Goal: Task Accomplishment & Management: Use online tool/utility

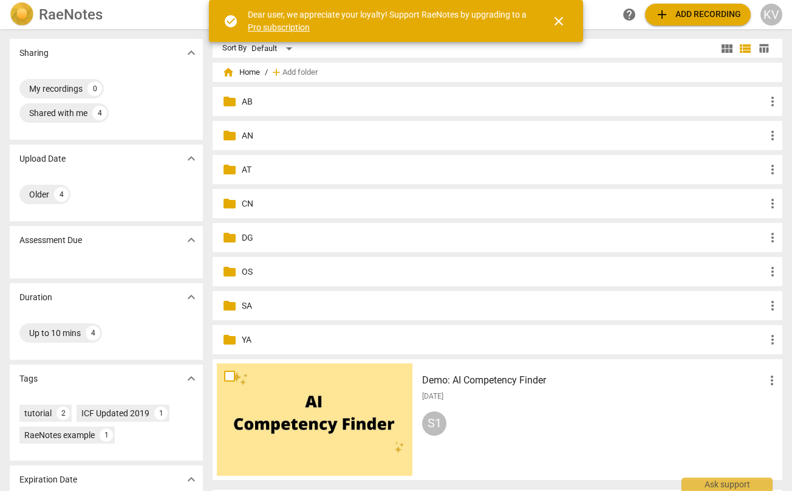
click at [295, 168] on p "AT" at bounding box center [504, 169] width 524 height 13
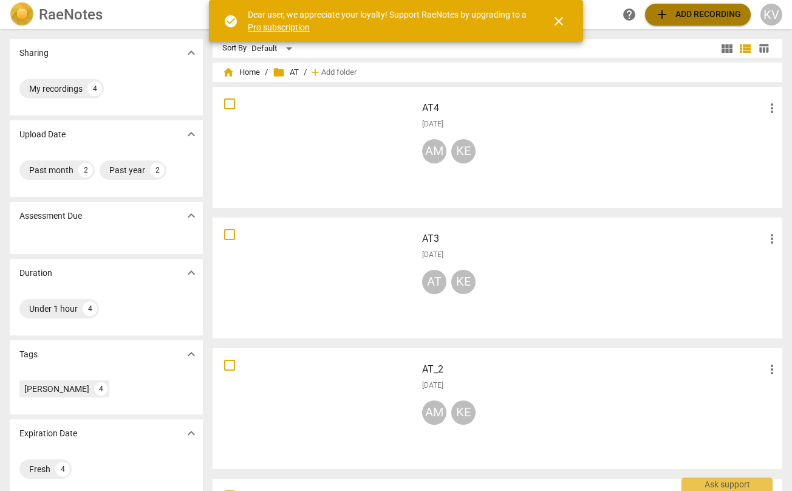
click at [671, 14] on span "add Add recording" at bounding box center [698, 14] width 86 height 15
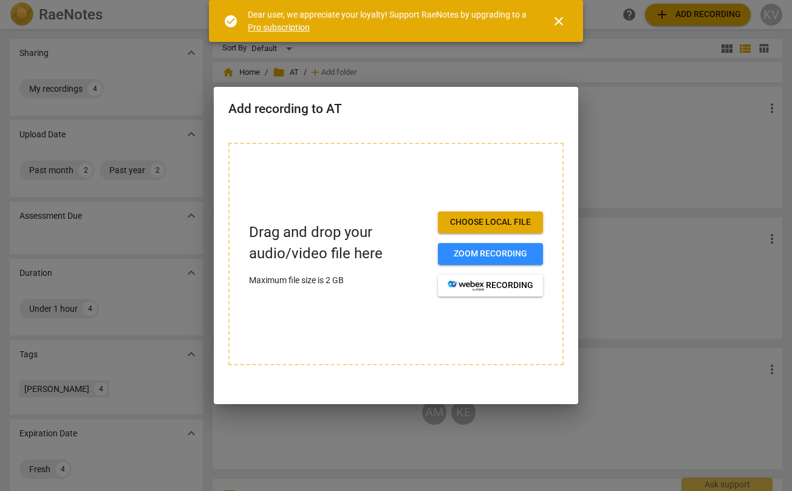
click at [477, 223] on span "Choose local file" at bounding box center [491, 222] width 86 height 12
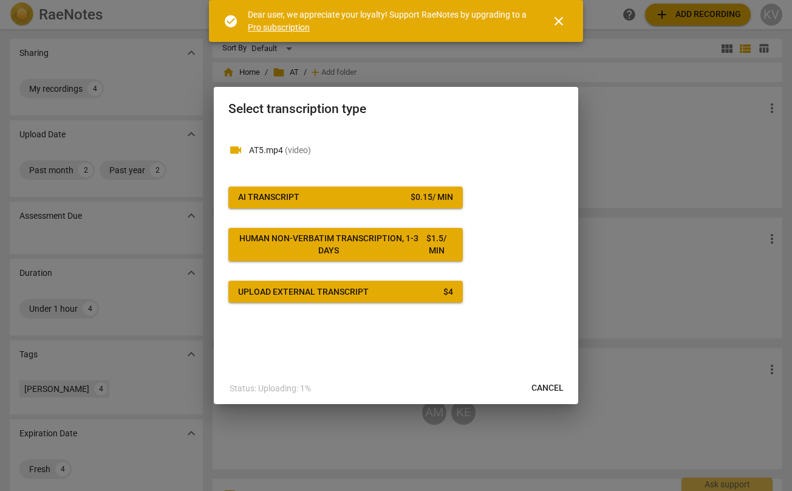
click at [333, 196] on span "AI Transcript $ 0.15 / min" at bounding box center [345, 197] width 215 height 12
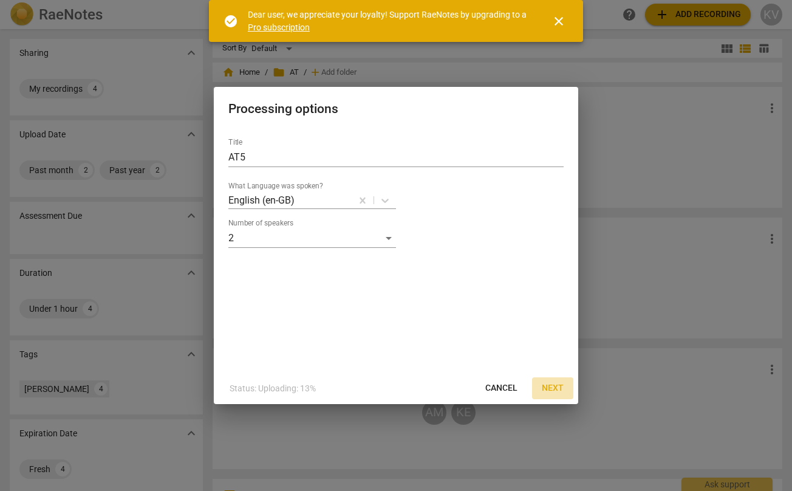
click at [561, 387] on span "Next" at bounding box center [553, 388] width 22 height 12
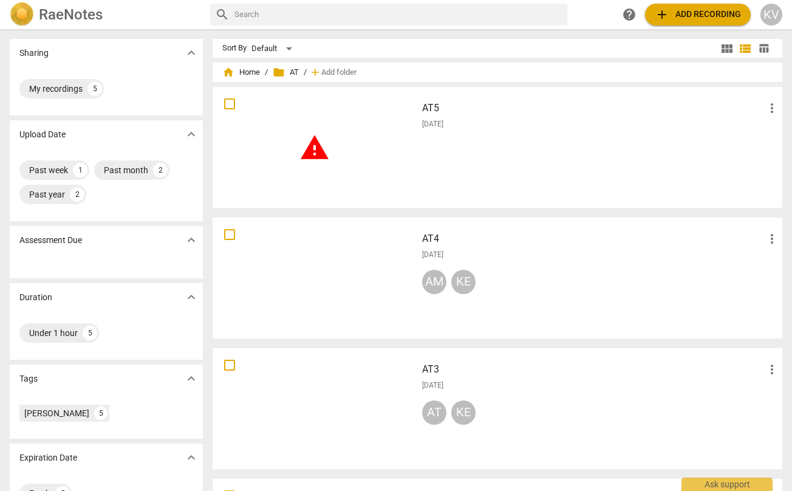
click at [333, 146] on div "warning" at bounding box center [315, 147] width 196 height 112
click at [333, 0] on html "RaeNotes search help add Add recording KV Sharing expand_more My recordings 5 U…" at bounding box center [396, 0] width 792 height 0
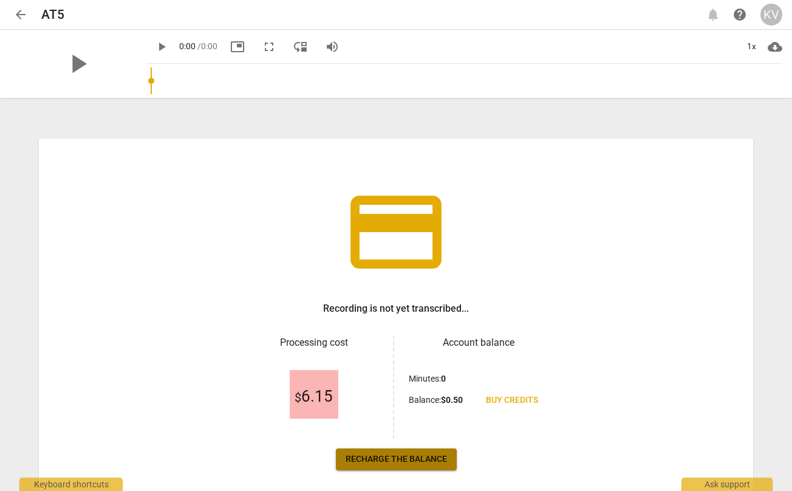
click at [428, 465] on span "Recharge the balance" at bounding box center [396, 459] width 101 height 12
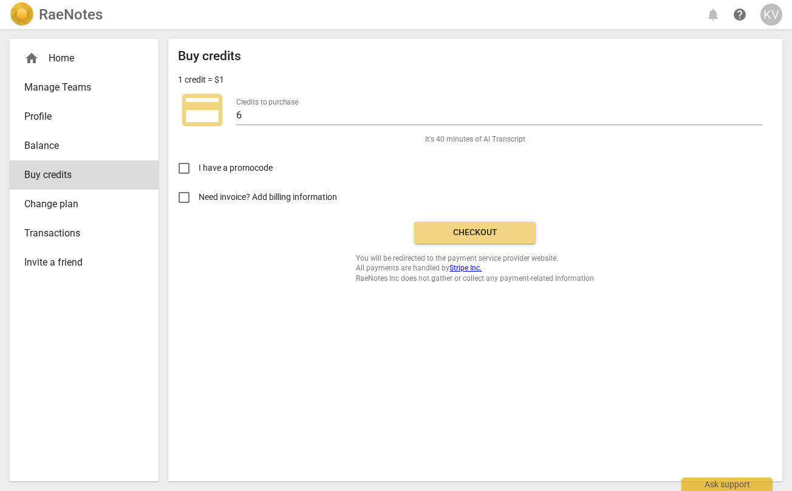
click at [485, 233] on span "Checkout" at bounding box center [475, 233] width 102 height 12
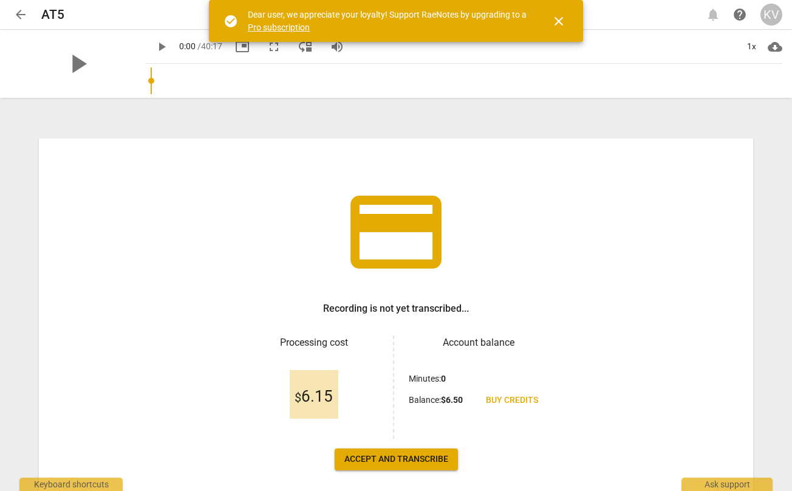
click at [410, 460] on span "Accept and transcribe" at bounding box center [396, 459] width 104 height 12
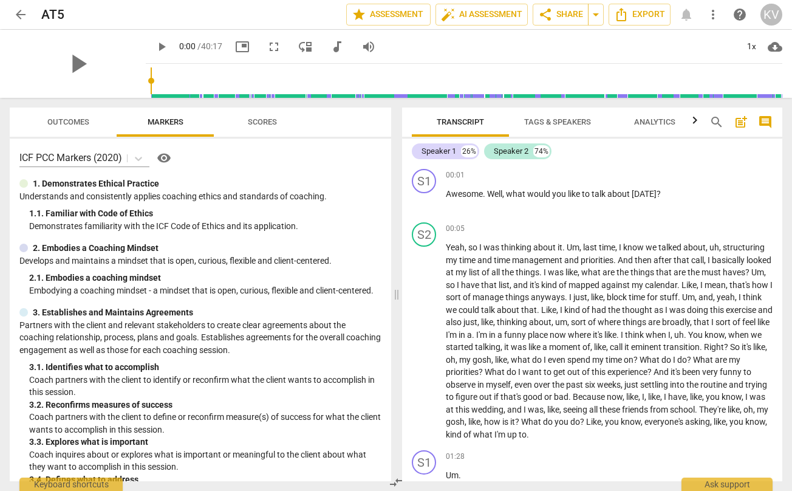
click at [556, 121] on span "Tags & Speakers" at bounding box center [557, 121] width 67 height 9
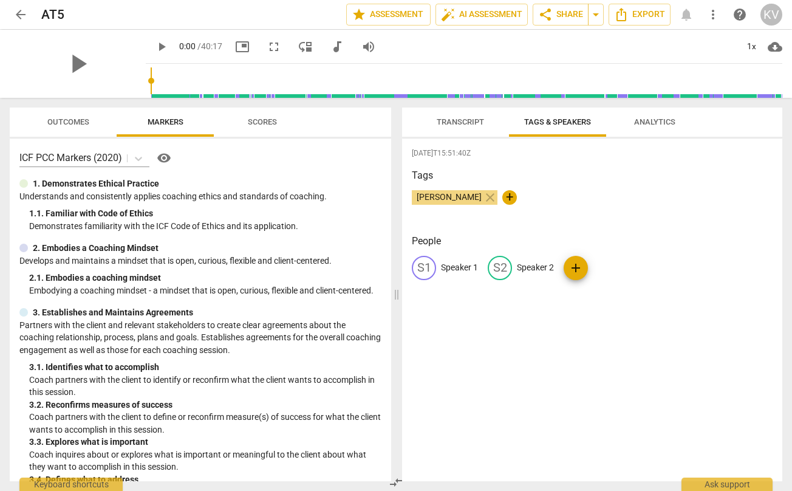
click at [464, 264] on p "Speaker 1" at bounding box center [459, 267] width 37 height 13
type input "Kent"
click at [596, 266] on p "Speaker 2" at bounding box center [614, 267] width 37 height 13
type input "[PERSON_NAME]"
click at [559, 322] on div "[DATE]T15:51:40Z Tags [PERSON_NAME] close + People [PERSON_NAME] edit [PERSON_N…" at bounding box center [592, 309] width 380 height 343
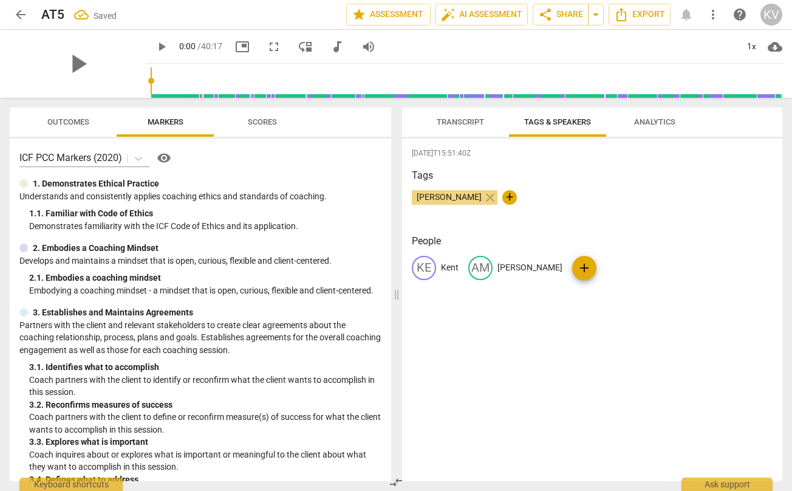
click at [478, 128] on span "Transcript" at bounding box center [460, 122] width 77 height 16
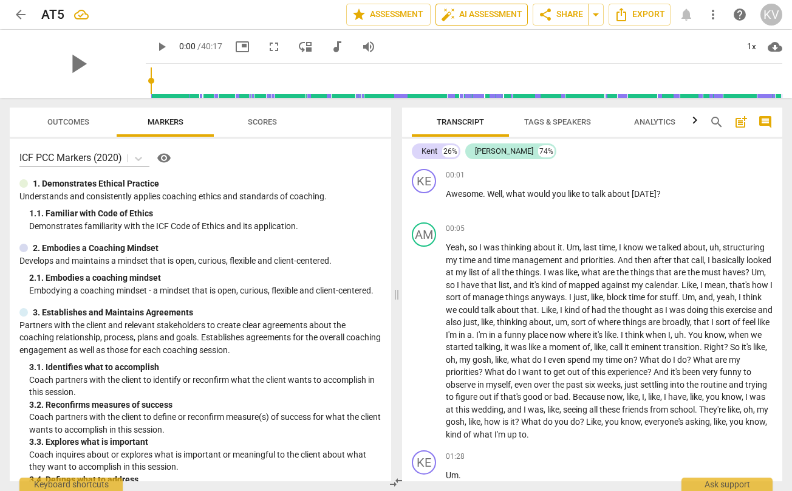
click at [494, 16] on span "auto_fix_high AI Assessment" at bounding box center [481, 14] width 81 height 15
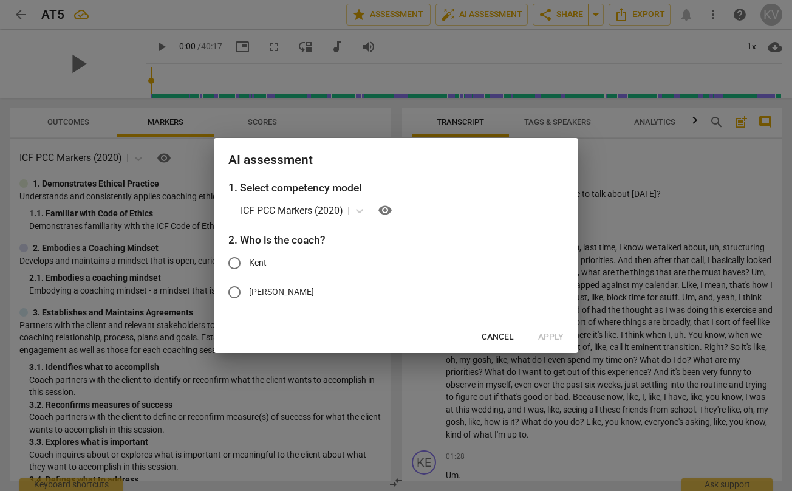
click at [262, 258] on span "Kent" at bounding box center [258, 262] width 18 height 13
click at [249, 258] on input "Kent" at bounding box center [234, 262] width 29 height 29
radio input "true"
click at [559, 343] on span "Apply" at bounding box center [551, 337] width 26 height 12
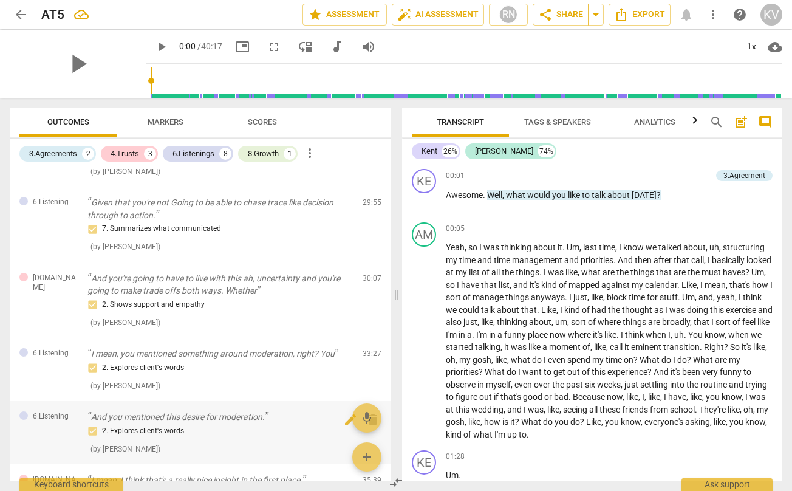
scroll to position [733, 0]
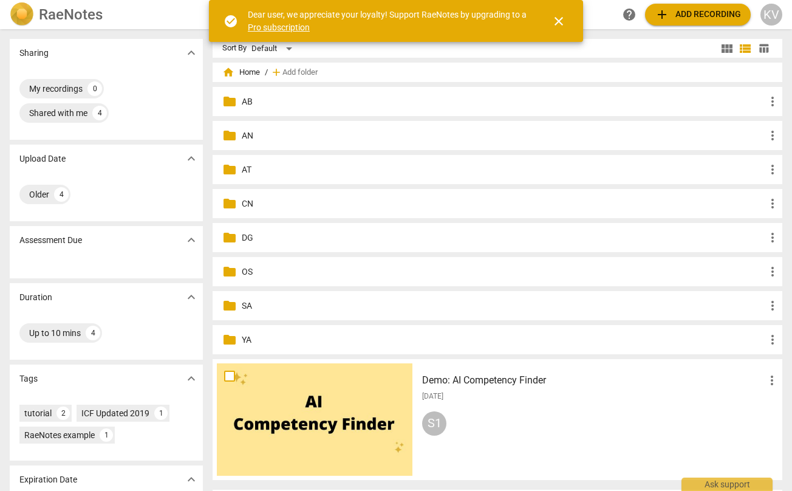
click at [242, 166] on p "AT" at bounding box center [504, 169] width 524 height 13
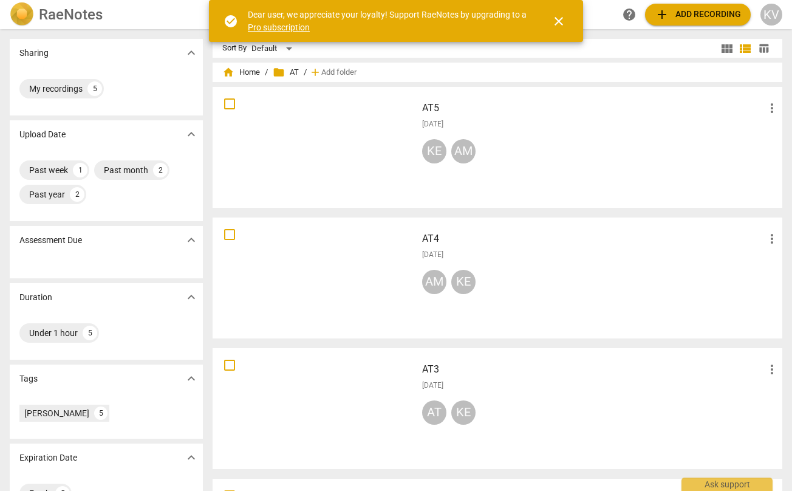
click at [296, 135] on div at bounding box center [315, 147] width 196 height 112
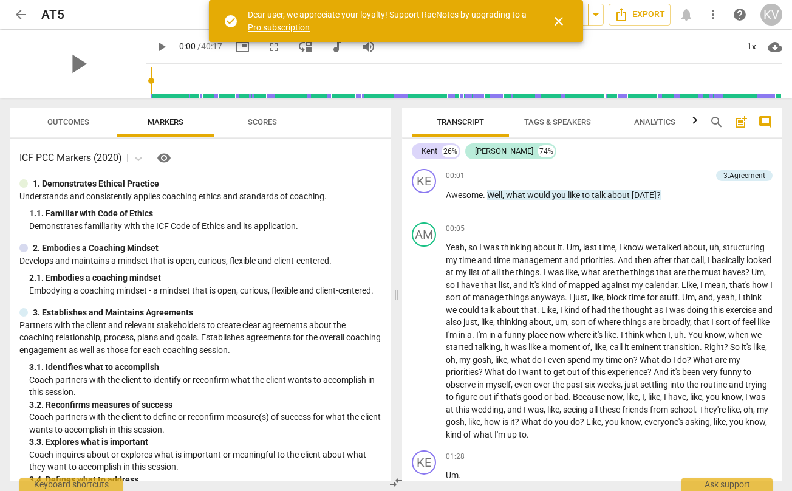
click at [264, 126] on span "Scores" at bounding box center [262, 122] width 58 height 16
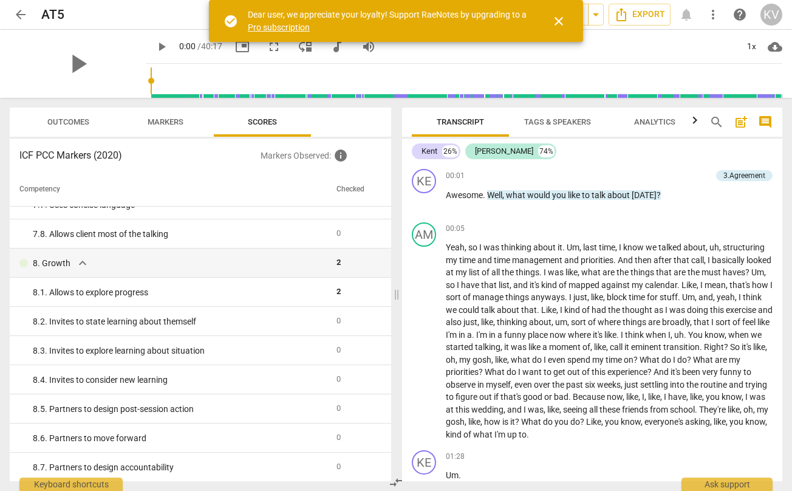
scroll to position [1020, 0]
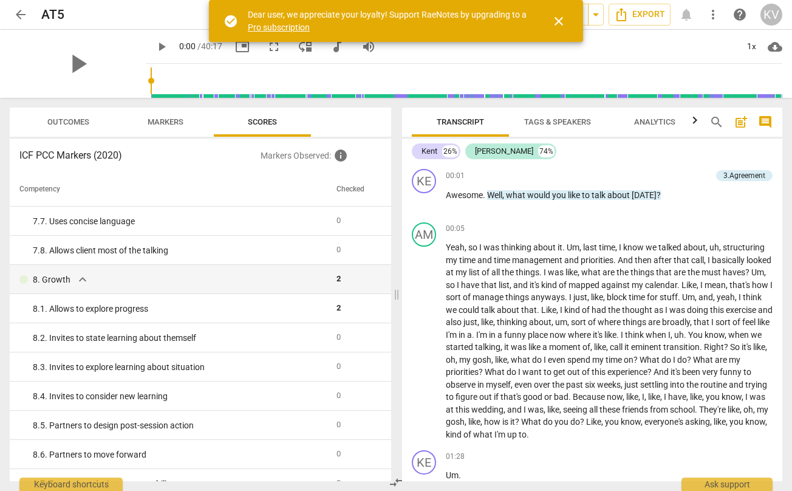
click at [179, 124] on span "Markers" at bounding box center [166, 121] width 36 height 9
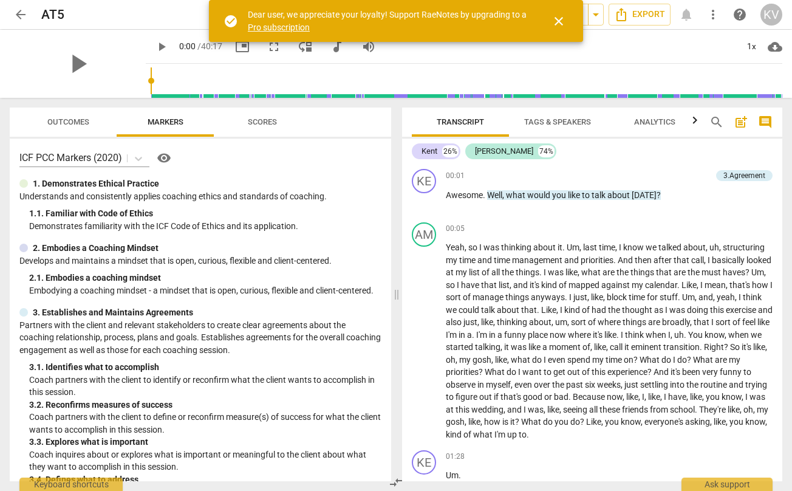
click at [78, 121] on span "Outcomes" at bounding box center [68, 121] width 42 height 9
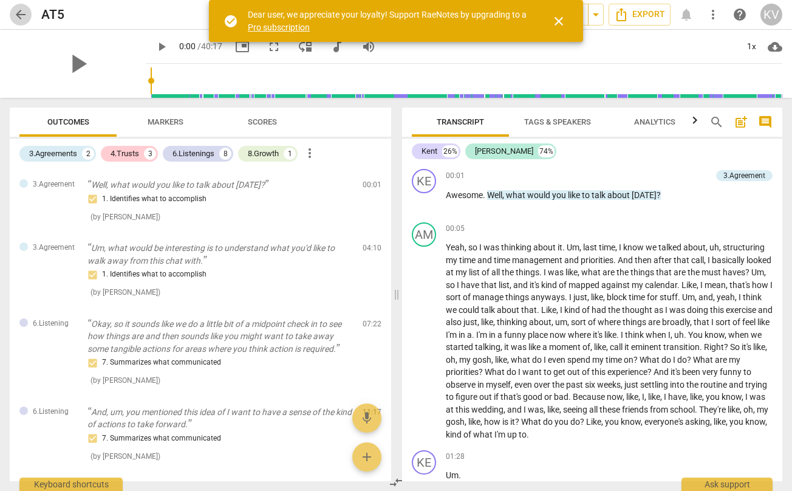
click at [25, 14] on span "arrow_back" at bounding box center [20, 14] width 15 height 15
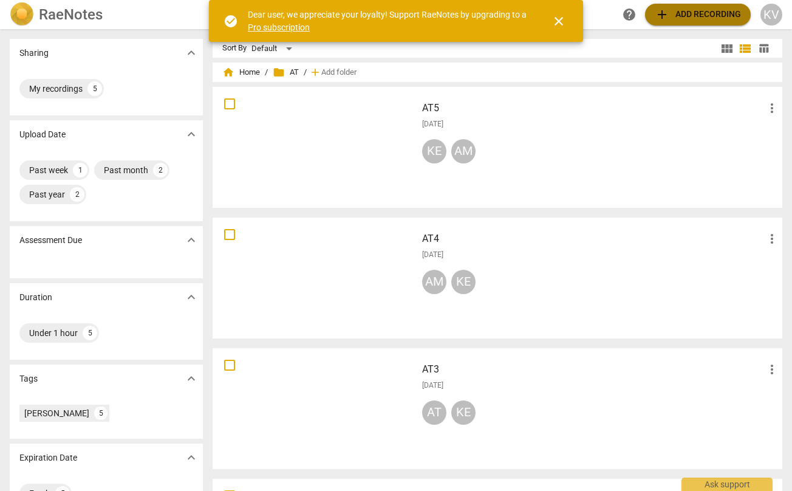
click at [663, 13] on span "add" at bounding box center [662, 14] width 15 height 15
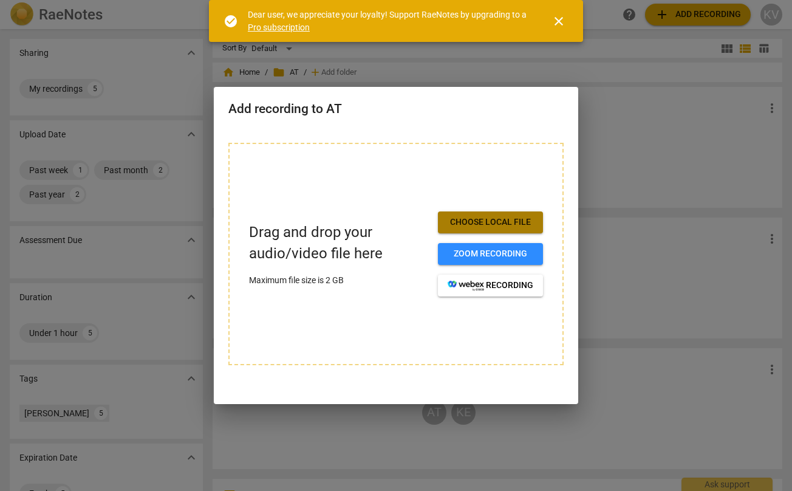
click at [497, 227] on span "Choose local file" at bounding box center [491, 222] width 86 height 12
click at [625, 107] on div at bounding box center [396, 245] width 792 height 491
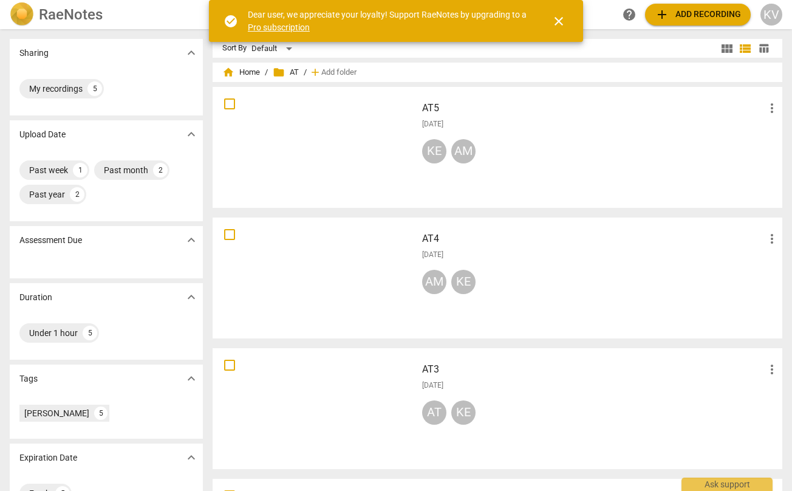
click at [353, 146] on div at bounding box center [315, 147] width 196 height 112
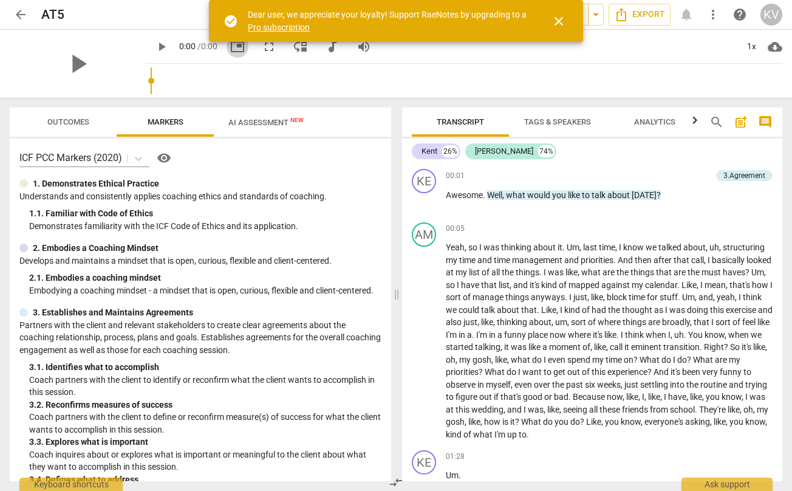
click at [245, 51] on span "picture_in_picture" at bounding box center [237, 46] width 15 height 15
click at [278, 120] on span "AI Assessment New" at bounding box center [265, 122] width 75 height 9
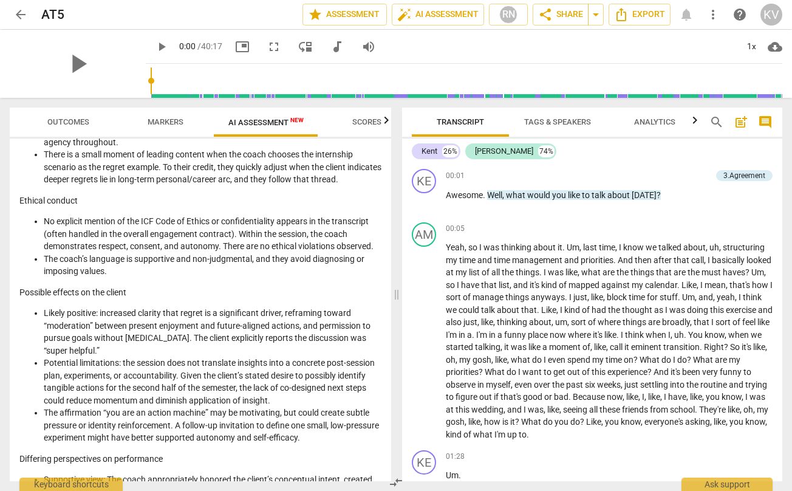
scroll to position [361, 0]
